Goal: Transaction & Acquisition: Book appointment/travel/reservation

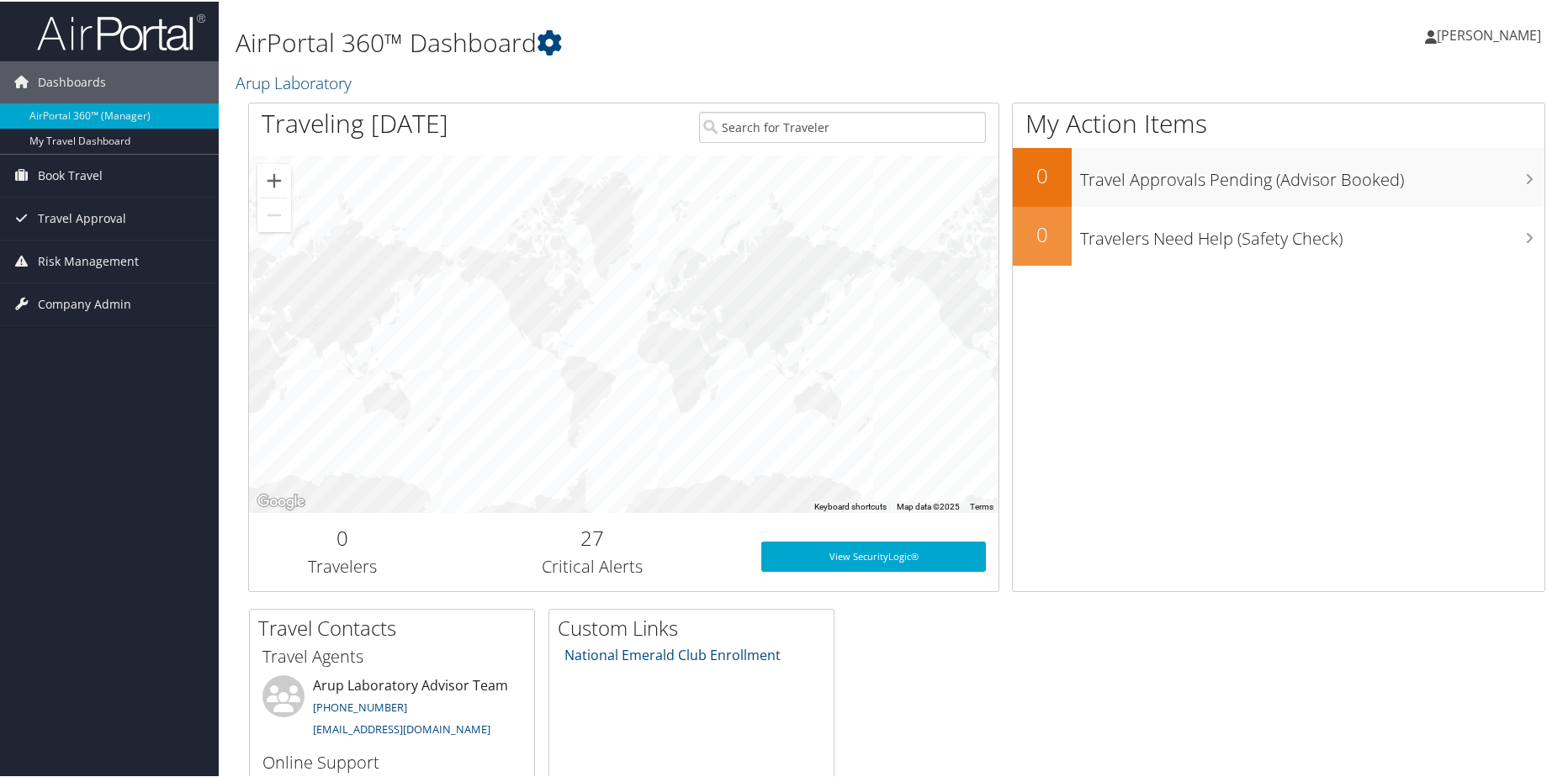
click at [753, 31] on span "[PERSON_NAME]" at bounding box center [1488, 34] width 104 height 19
click at [93, 178] on span "Book Travel" at bounding box center [70, 175] width 64 height 42
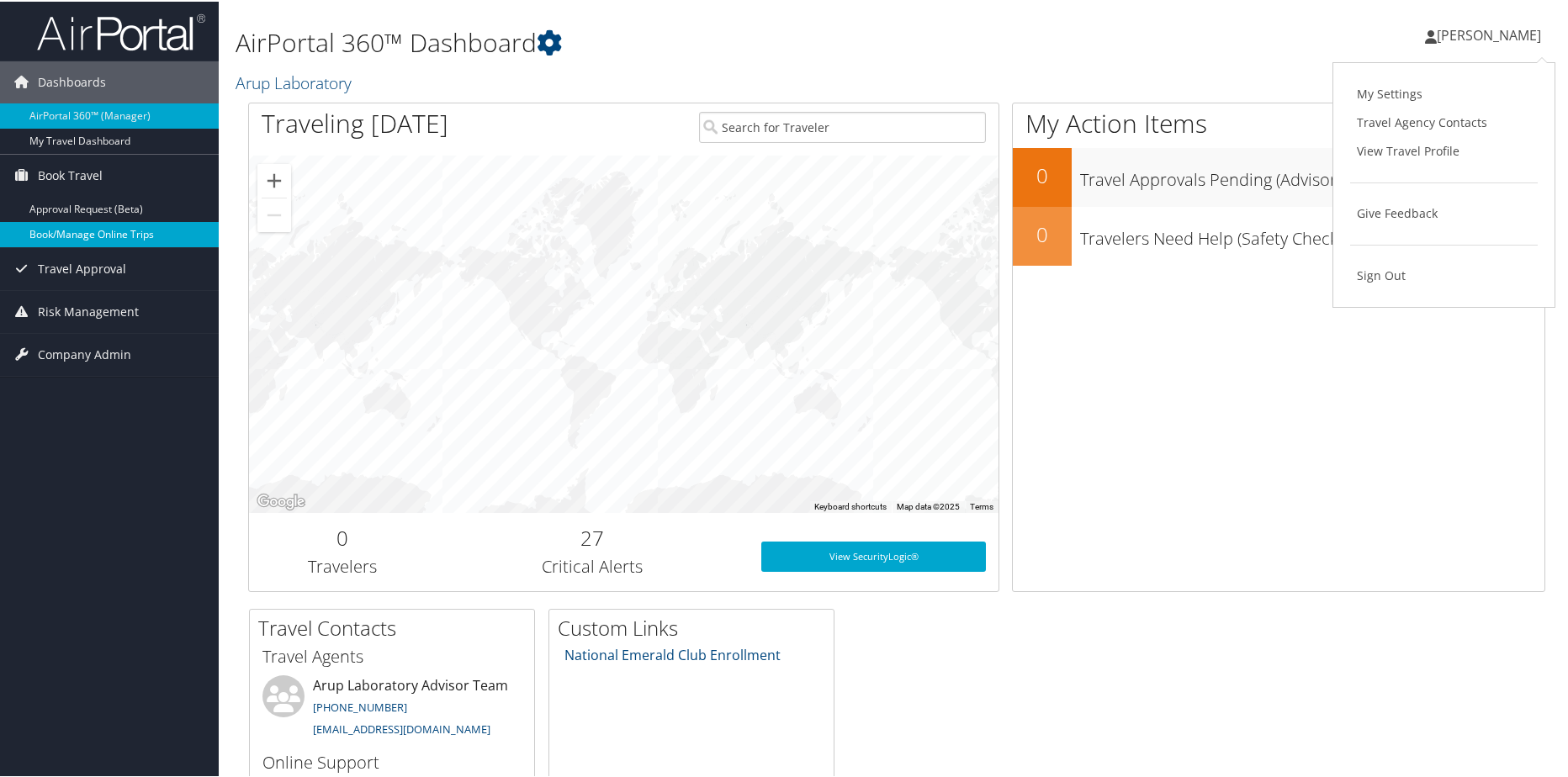
click at [71, 232] on link "Book/Manage Online Trips" at bounding box center [109, 233] width 219 height 25
